Goal: Information Seeking & Learning: Learn about a topic

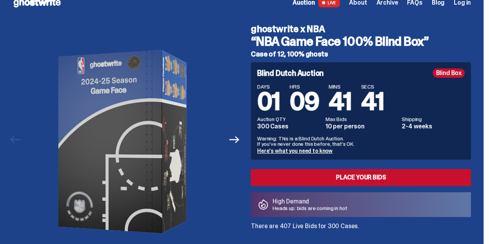
scroll to position [20, 0]
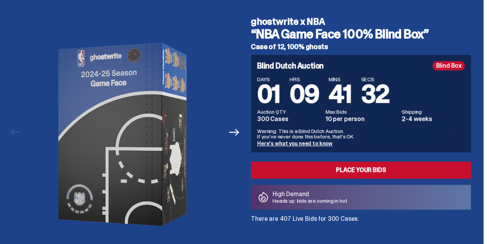
click at [306, 143] on link "Here's what you need to know" at bounding box center [294, 143] width 75 height 7
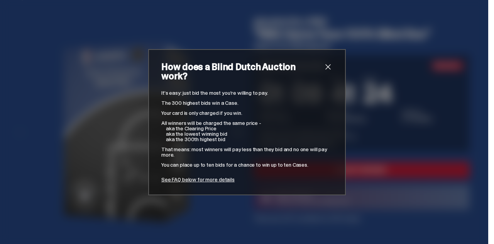
click at [324, 70] on span "close" at bounding box center [328, 66] width 9 height 9
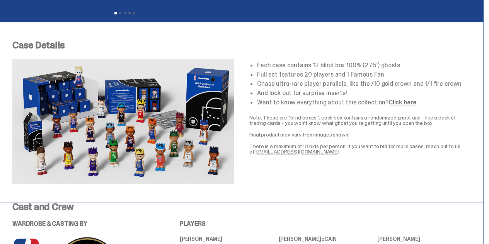
scroll to position [270, 0]
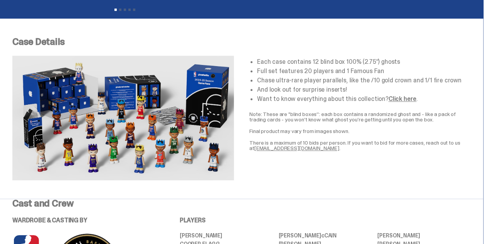
click at [388, 98] on link "Click here" at bounding box center [402, 99] width 28 height 8
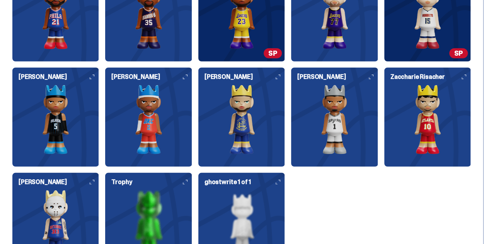
scroll to position [1056, 0]
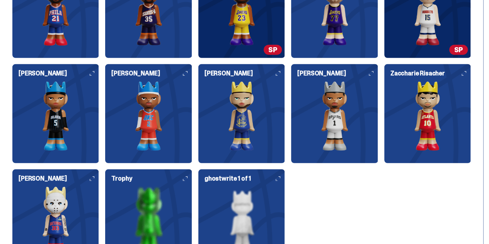
click at [192, 186] on img at bounding box center [148, 221] width 87 height 70
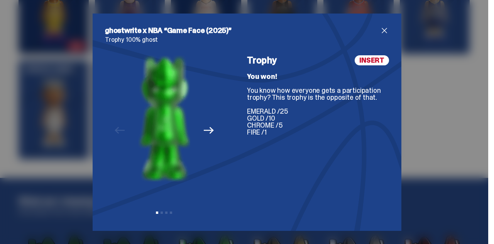
click at [208, 130] on icon "Next" at bounding box center [209, 130] width 10 height 7
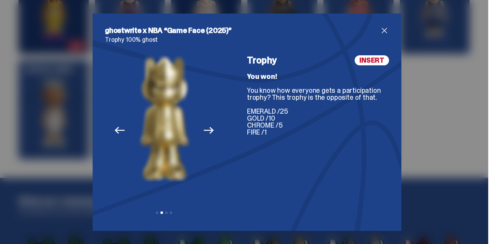
click at [208, 130] on icon "Next" at bounding box center [209, 130] width 10 height 7
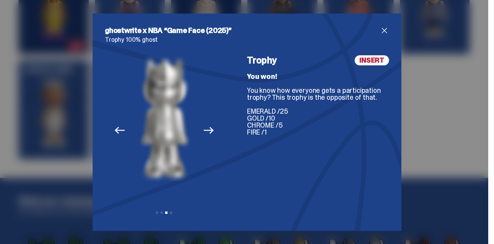
click at [208, 130] on icon "Next" at bounding box center [209, 130] width 10 height 7
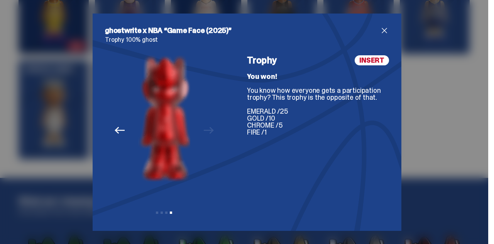
click at [208, 130] on div "Previous Next View slide 1 View slide 2 View slide 3 View slide 4" at bounding box center [164, 136] width 119 height 163
click at [382, 30] on span "close" at bounding box center [384, 30] width 9 height 9
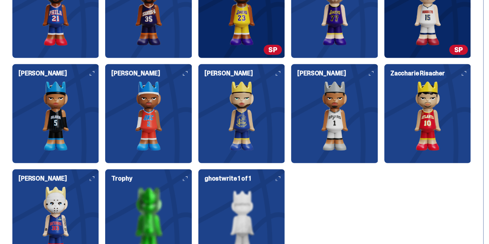
click at [285, 186] on img at bounding box center [241, 221] width 87 height 70
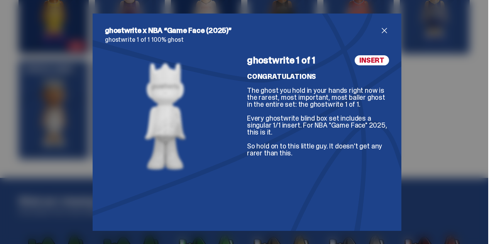
click at [381, 34] on span "close" at bounding box center [384, 30] width 9 height 9
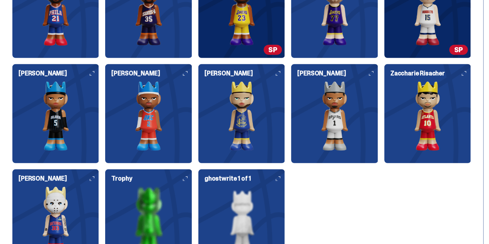
click at [192, 81] on img at bounding box center [148, 116] width 87 height 70
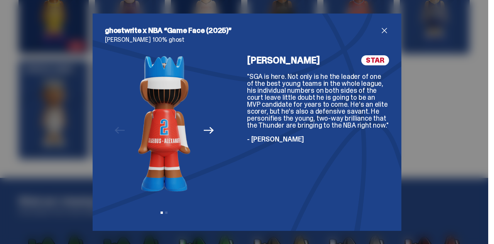
click at [381, 29] on span "close" at bounding box center [384, 30] width 9 height 9
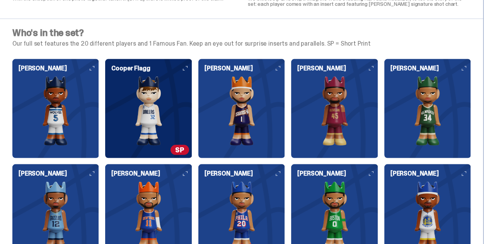
scroll to position [0, 0]
